Goal: Task Accomplishment & Management: Manage account settings

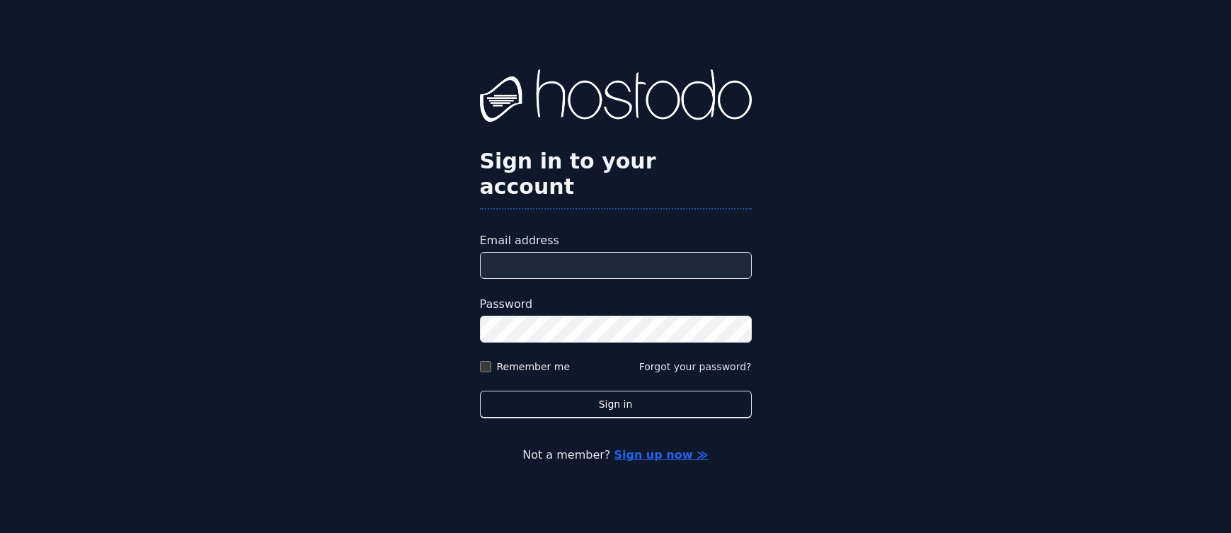
click at [530, 253] on input "Email address" at bounding box center [616, 265] width 272 height 27
type input "**********"
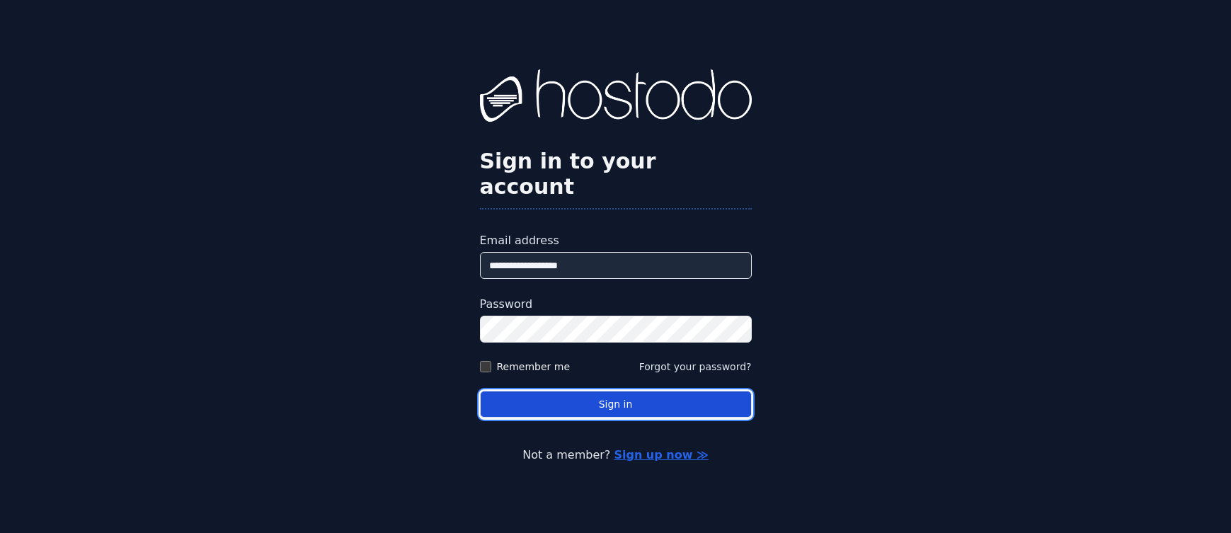
click at [619, 396] on button "Sign in" at bounding box center [616, 405] width 272 height 28
